Goal: Information Seeking & Learning: Check status

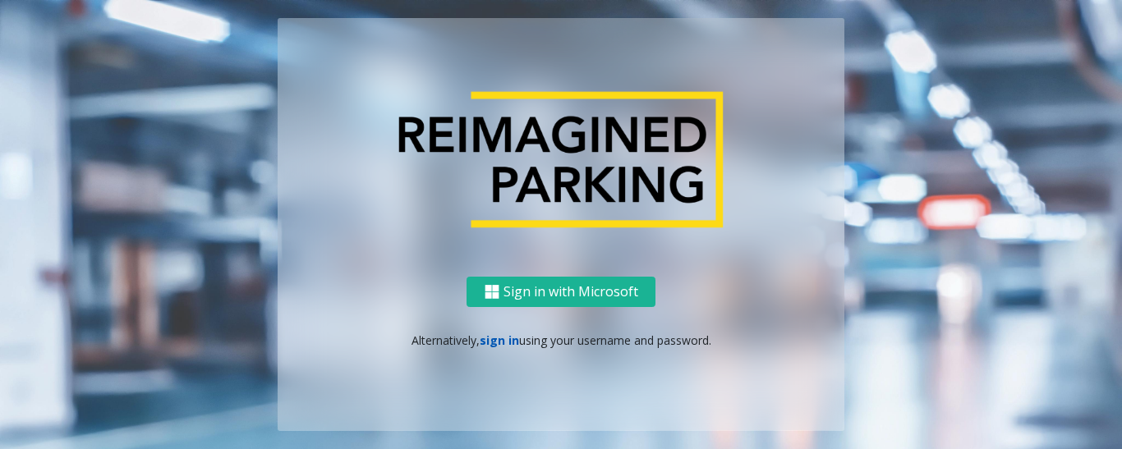
click at [494, 335] on link "sign in" at bounding box center [498, 341] width 39 height 16
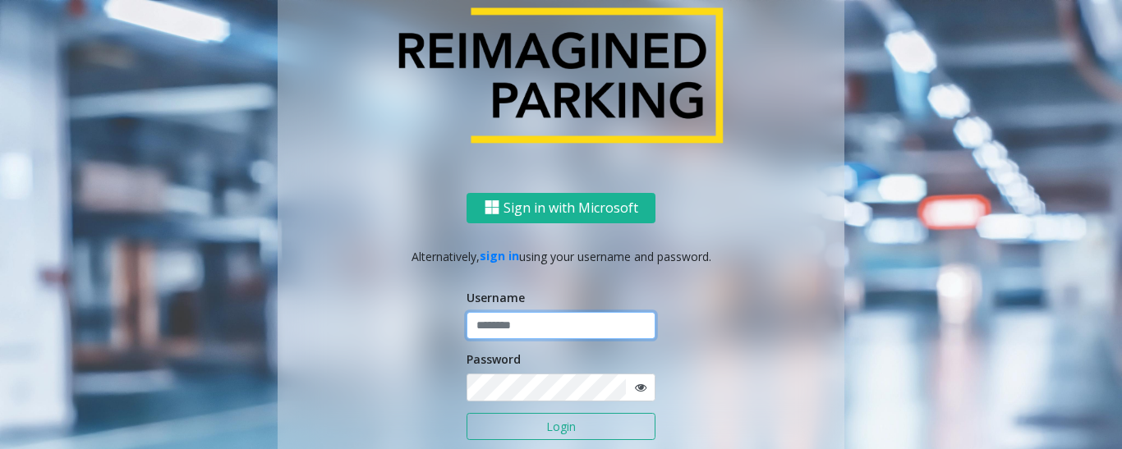
type input "*********"
click at [524, 422] on button "Login" at bounding box center [560, 427] width 189 height 28
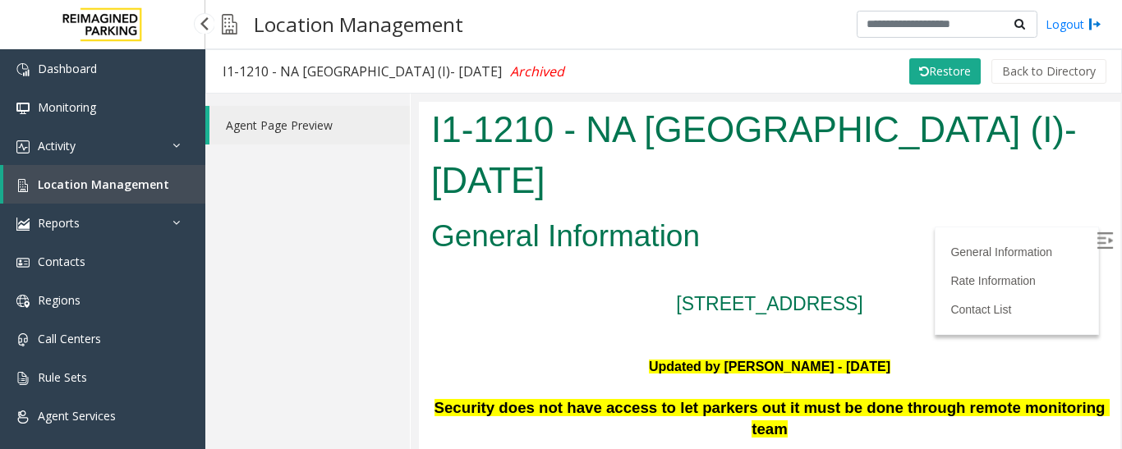
click at [177, 183] on link "Location Management" at bounding box center [104, 184] width 202 height 39
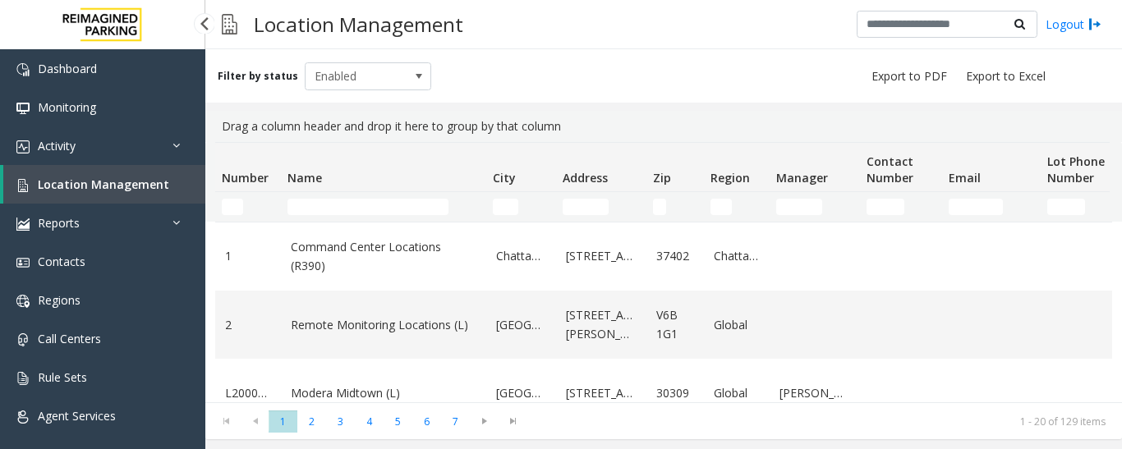
click at [141, 186] on span "Location Management" at bounding box center [103, 185] width 131 height 16
click at [313, 213] on input "Name Filter" at bounding box center [367, 207] width 161 height 16
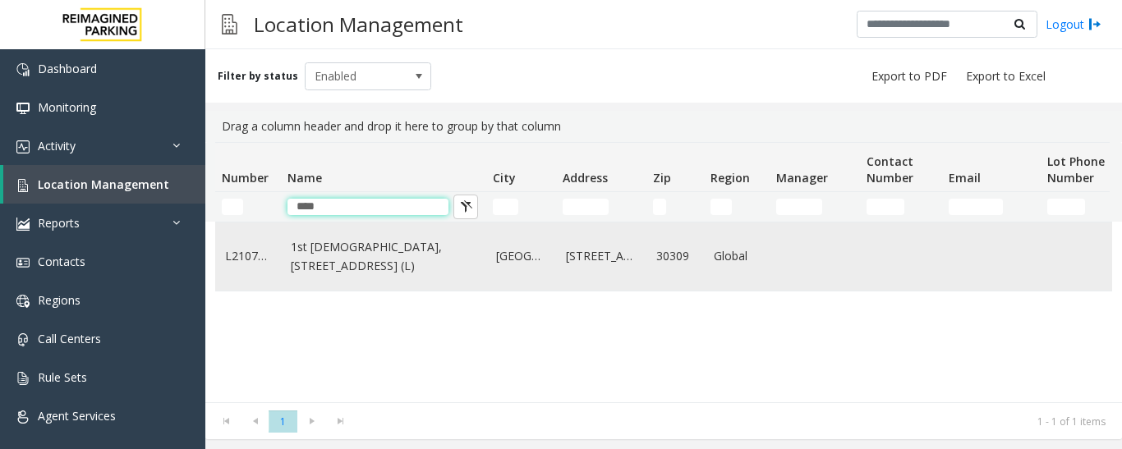
type input "***"
click at [364, 273] on link "1st [DEMOGRAPHIC_DATA], [STREET_ADDRESS] (L)" at bounding box center [384, 256] width 186 height 37
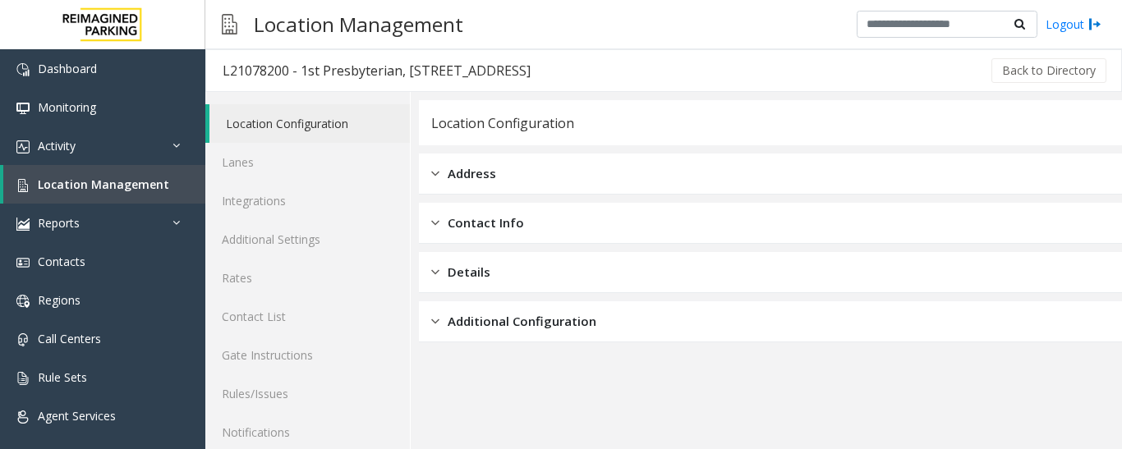
scroll to position [92, 0]
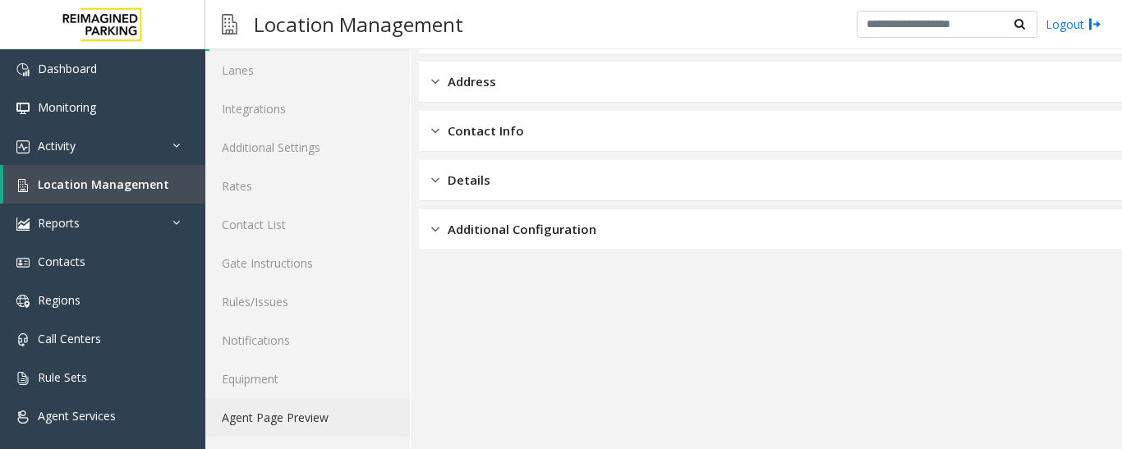
click at [342, 436] on link "Agent Page Preview" at bounding box center [307, 417] width 204 height 39
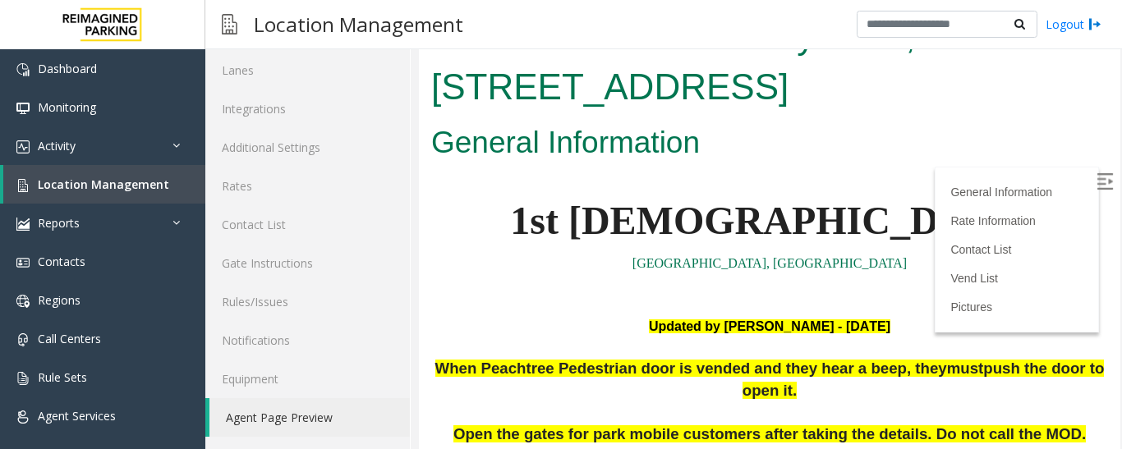
click at [1096, 175] on img at bounding box center [1104, 181] width 16 height 16
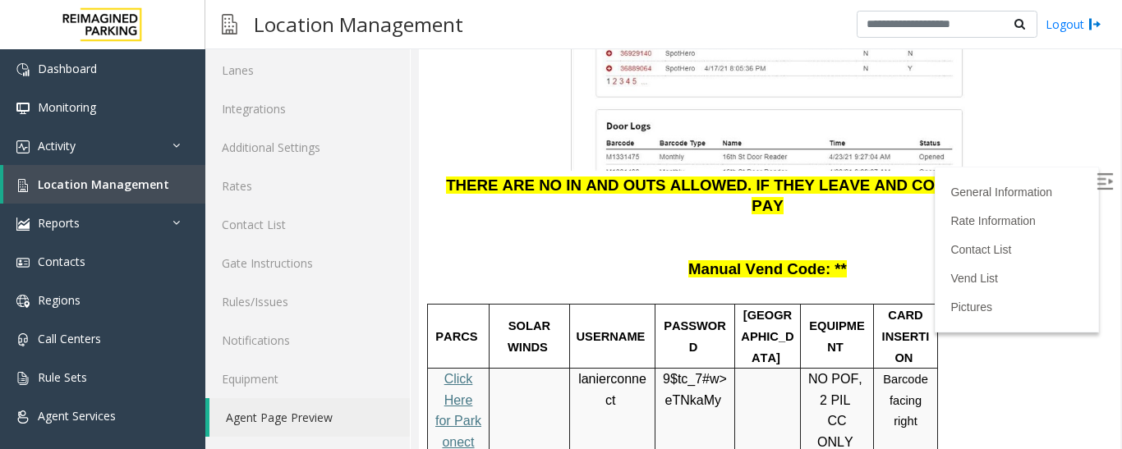
scroll to position [2135, 0]
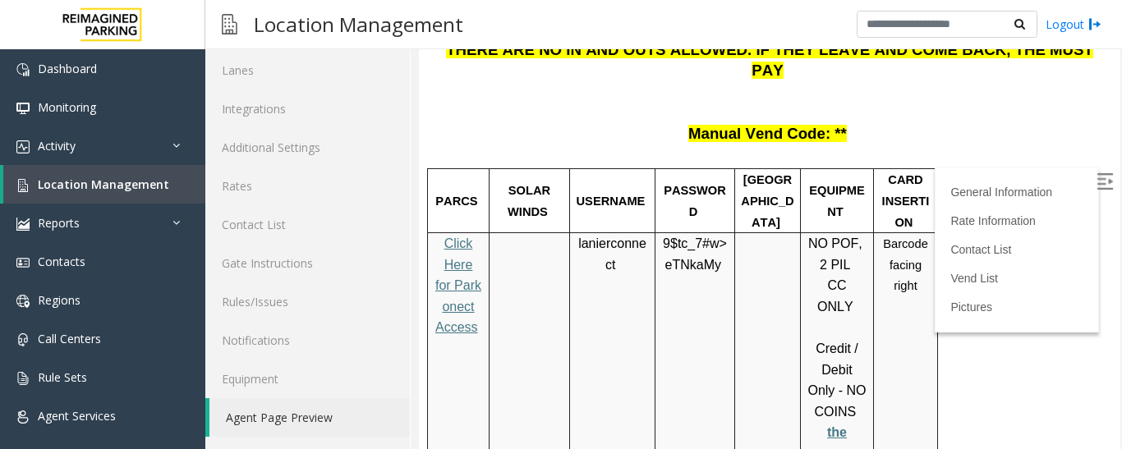
click at [461, 236] on span "Click Here for Parkonect Access" at bounding box center [458, 285] width 46 height 98
click at [631, 236] on span "lanierconnect" at bounding box center [612, 254] width 68 height 36
click at [669, 233] on p "9$tc_7#w> eTNkaMy" at bounding box center [694, 254] width 67 height 42
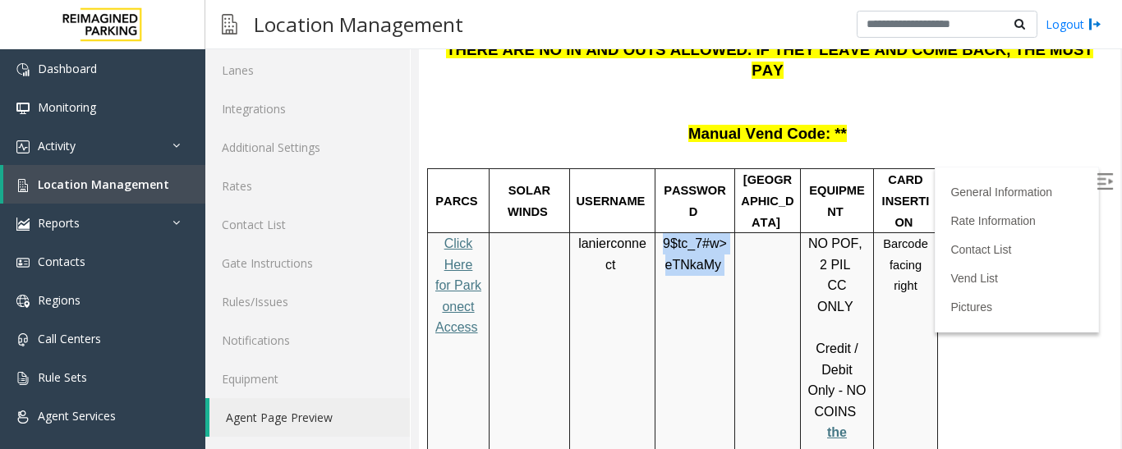
click at [669, 233] on p "9$tc_7#w> eTNkaMy" at bounding box center [694, 254] width 67 height 42
click at [659, 233] on td "9$tc_7#w> eTNkaMy" at bounding box center [695, 359] width 80 height 253
click at [667, 275] on p at bounding box center [694, 296] width 67 height 42
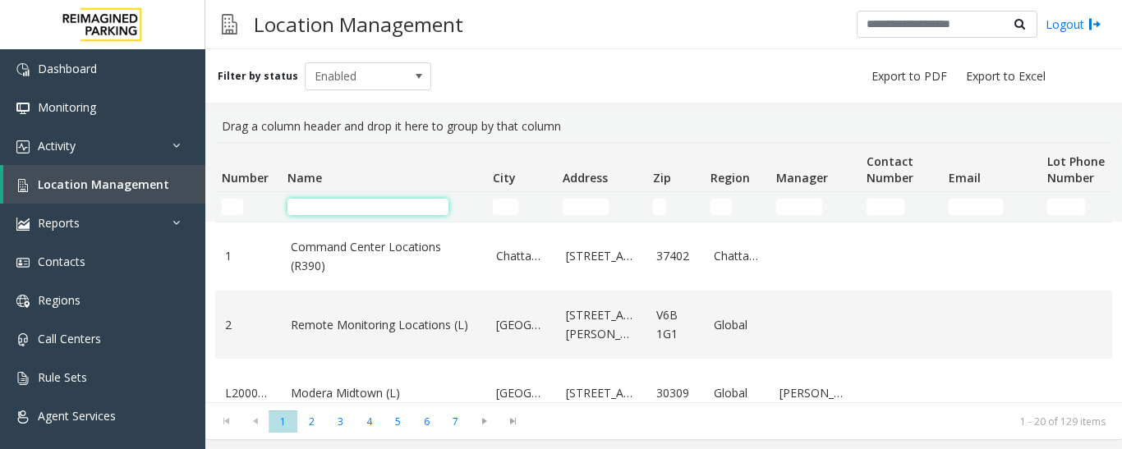
click at [302, 211] on input "Name Filter" at bounding box center [367, 207] width 161 height 16
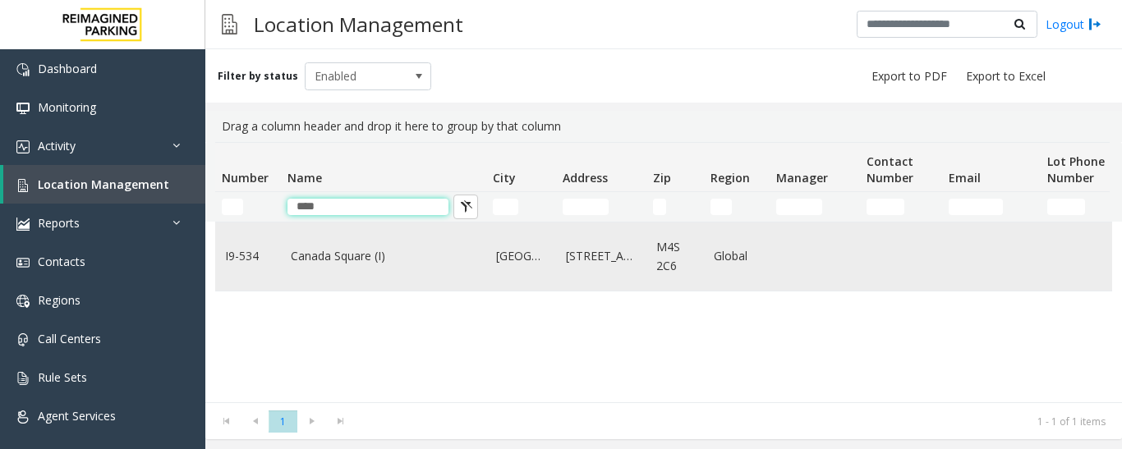
type input "****"
click at [325, 250] on link "Canada Square (I)" at bounding box center [384, 256] width 186 height 18
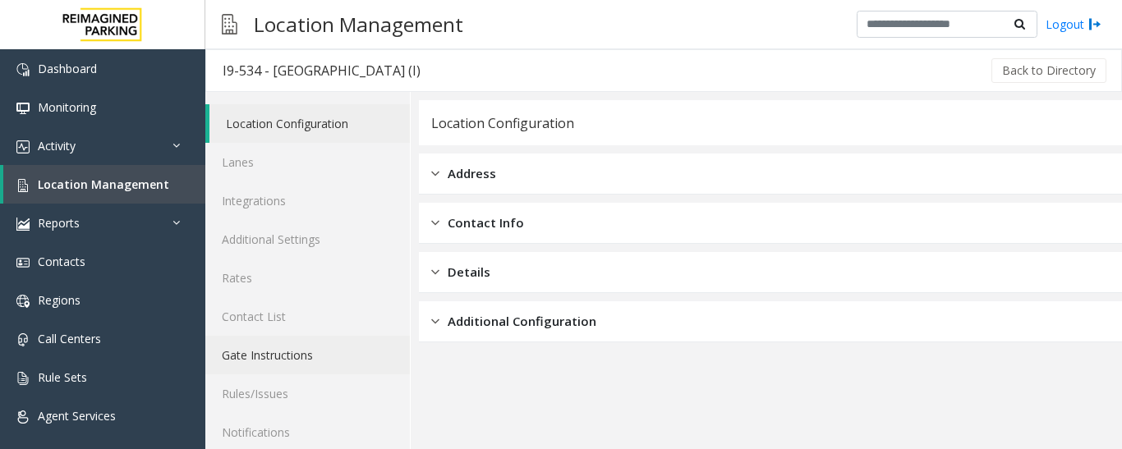
scroll to position [92, 0]
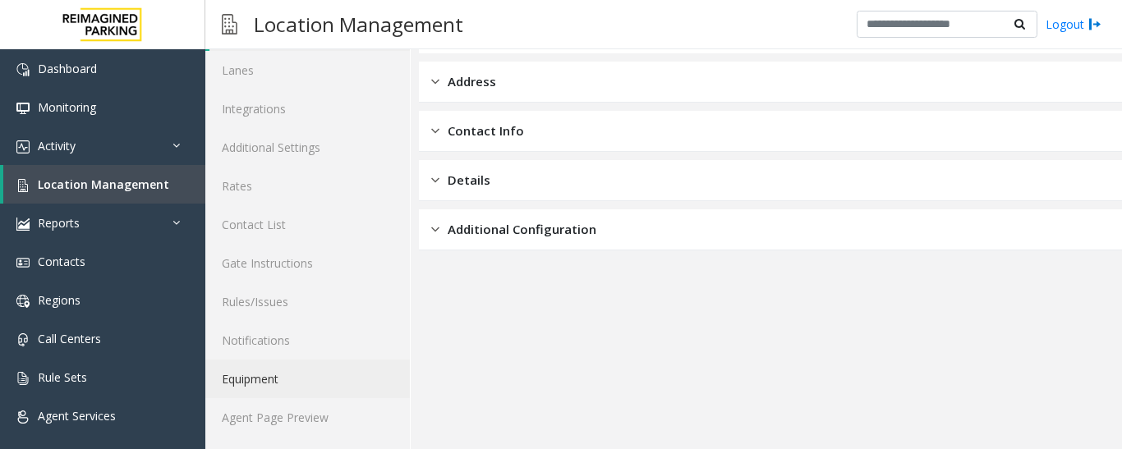
click at [322, 396] on link "Equipment" at bounding box center [307, 379] width 204 height 39
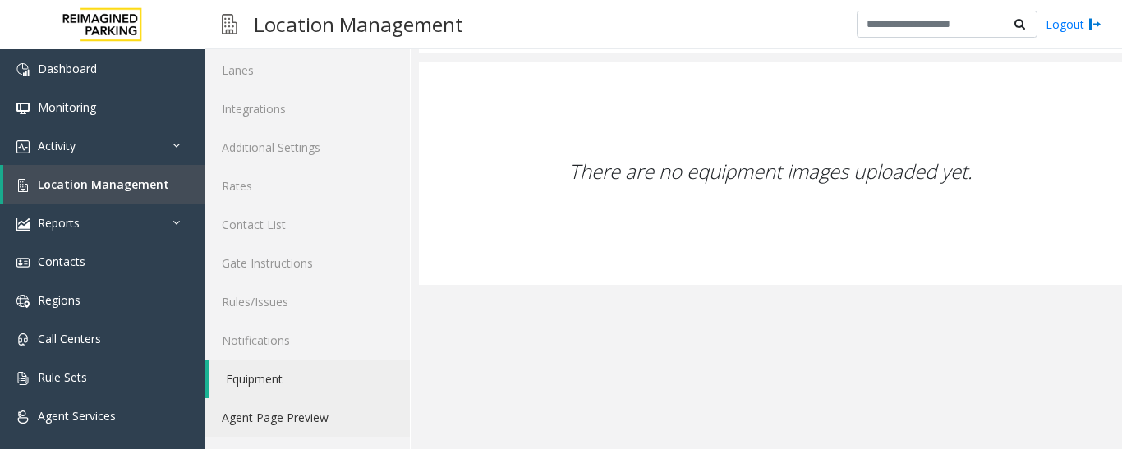
drag, startPoint x: 327, startPoint y: 406, endPoint x: 350, endPoint y: 408, distance: 23.0
click at [328, 406] on link "Agent Page Preview" at bounding box center [307, 417] width 204 height 39
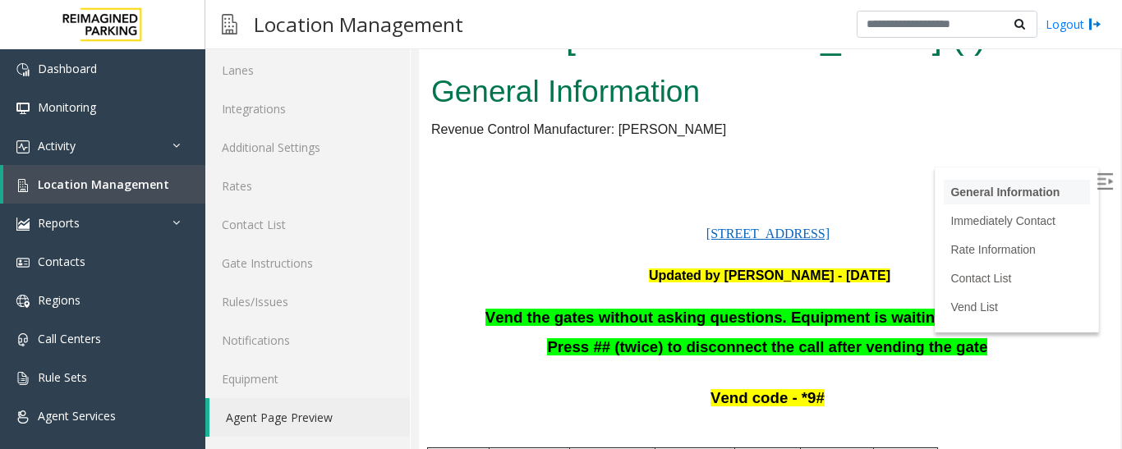
click at [1061, 180] on li "General Information" at bounding box center [1016, 192] width 146 height 25
click at [1096, 179] on img at bounding box center [1104, 181] width 16 height 16
click at [116, 187] on span "Location Management" at bounding box center [103, 185] width 131 height 16
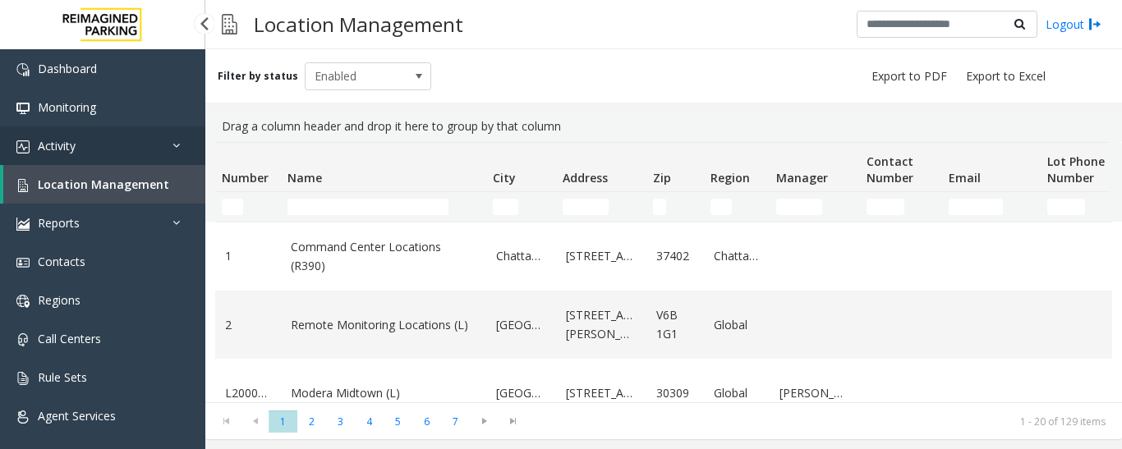
click at [62, 143] on span "Activity" at bounding box center [57, 146] width 38 height 16
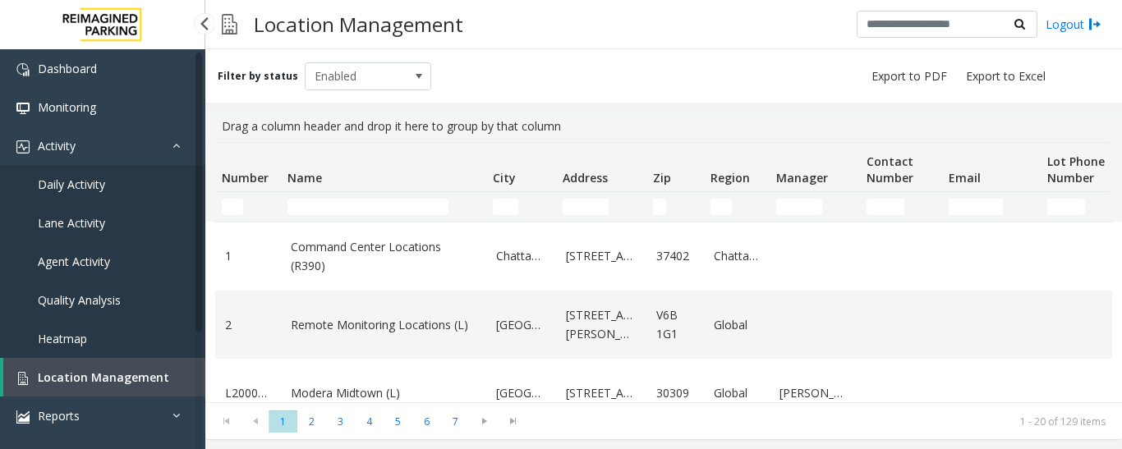
click at [89, 260] on span "Agent Activity" at bounding box center [74, 262] width 72 height 16
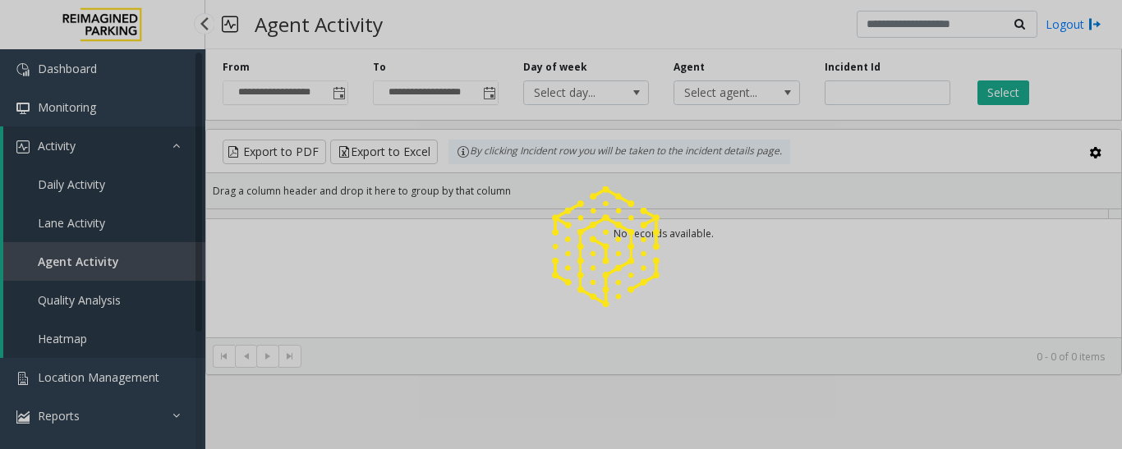
click at [86, 264] on div at bounding box center [561, 224] width 1122 height 449
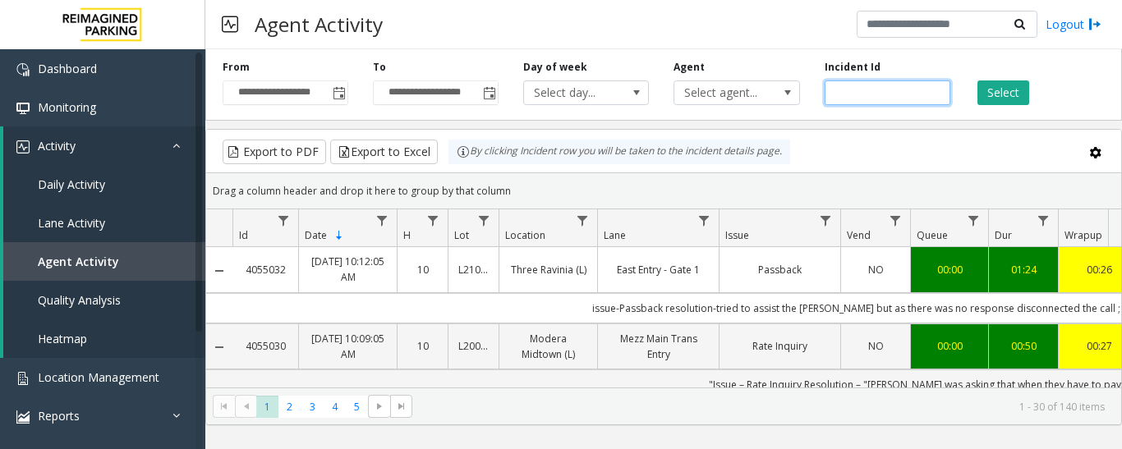
click at [869, 94] on input "number" at bounding box center [887, 92] width 126 height 25
paste input "*******"
type input "*******"
click at [997, 93] on button "Select" at bounding box center [1003, 92] width 52 height 25
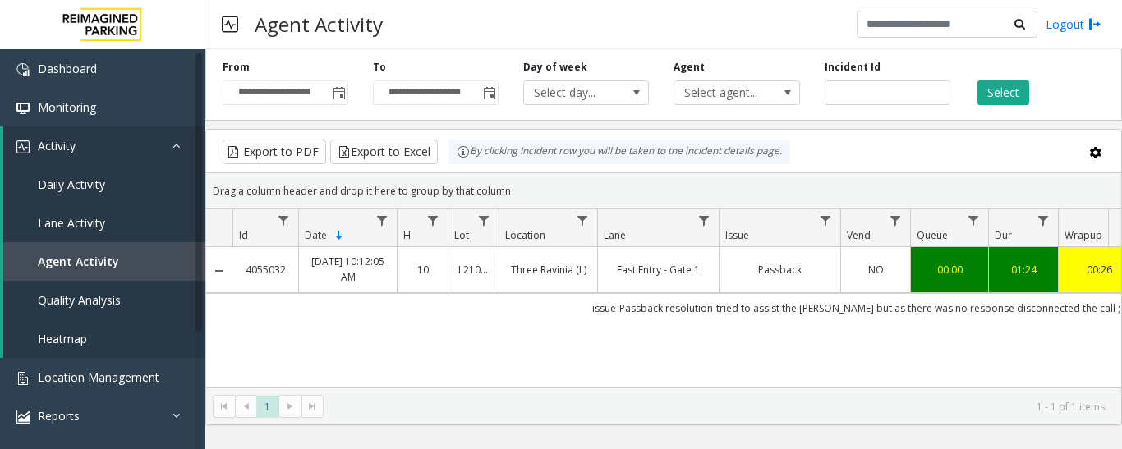
click at [782, 273] on link "Passback" at bounding box center [779, 270] width 101 height 16
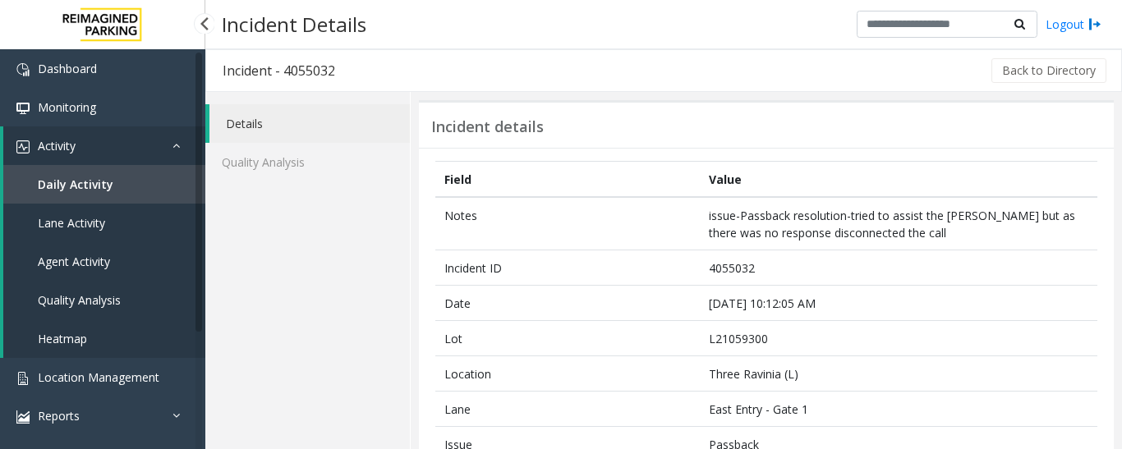
click at [76, 193] on link "Daily Activity" at bounding box center [104, 184] width 202 height 39
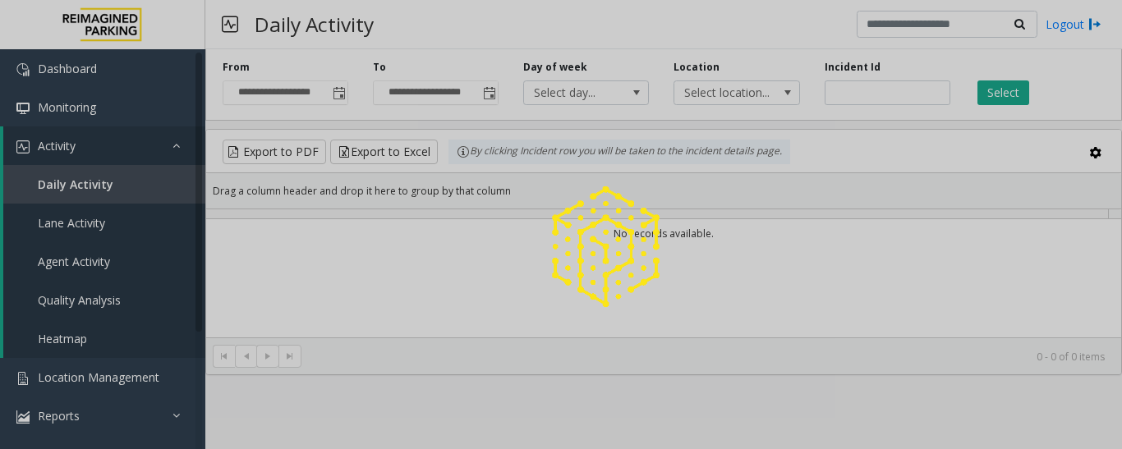
click at [99, 147] on div at bounding box center [561, 224] width 1122 height 449
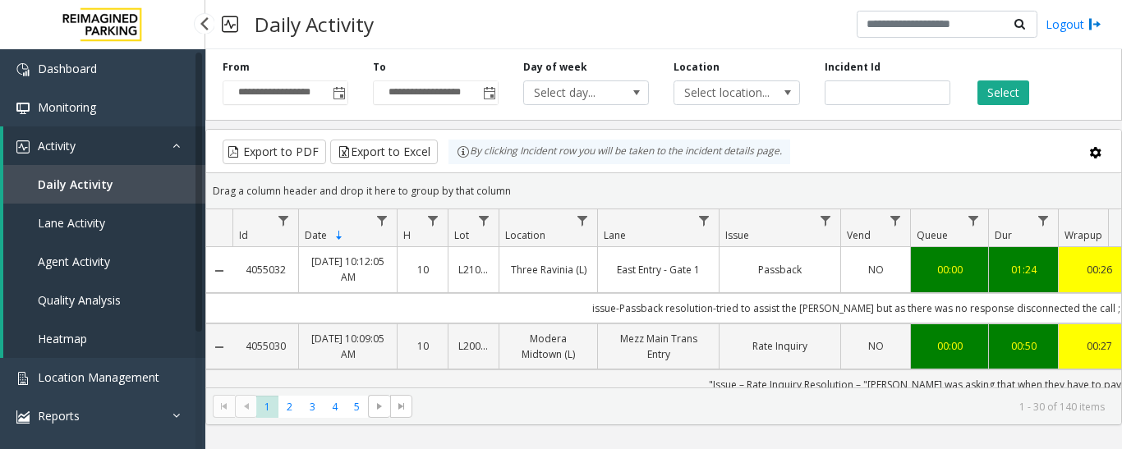
click at [67, 154] on link "Activity" at bounding box center [104, 145] width 202 height 39
